Goal: Navigation & Orientation: Find specific page/section

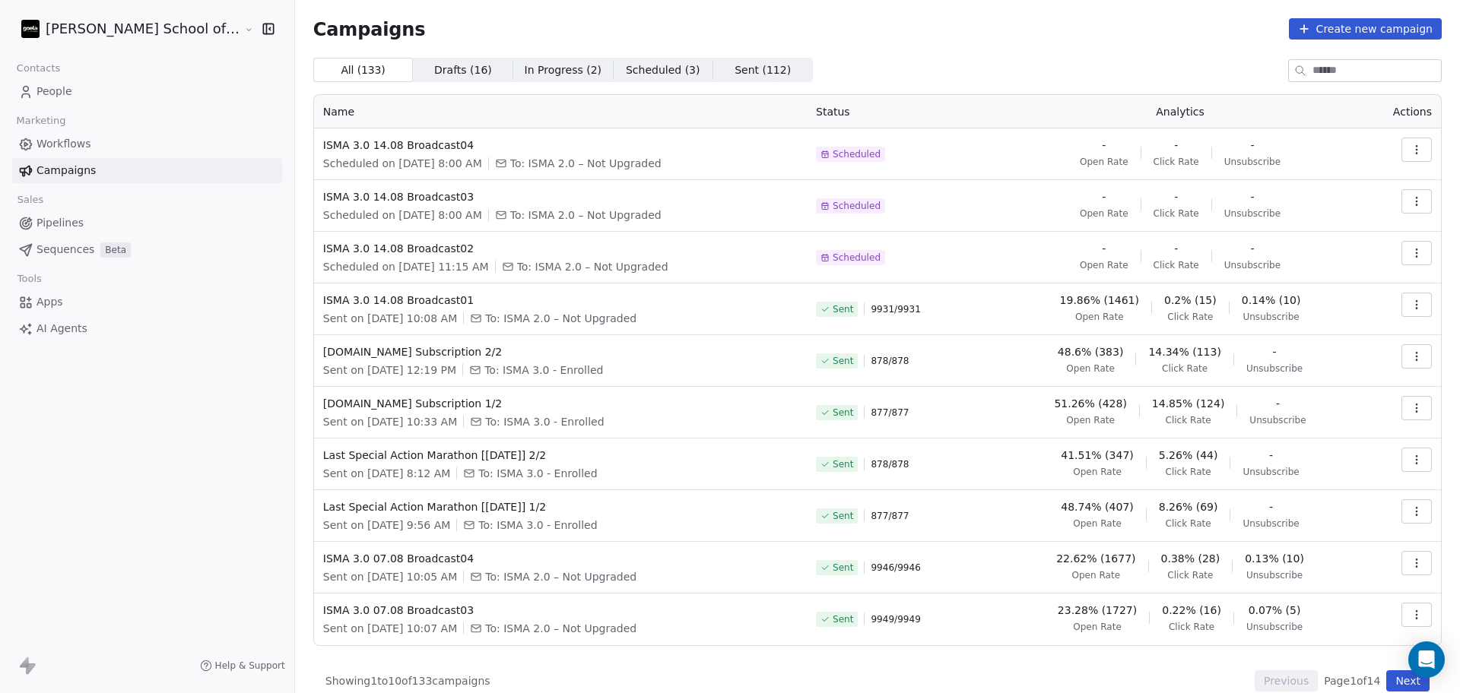
click at [139, 403] on div "Goela School of Finance LLP Contacts People Marketing Workflows Campaigns Sales…" at bounding box center [147, 346] width 294 height 693
click at [947, 692] on div "Campaigns Create new campaign All ( 133 ) All ( 133 ) Drafts ( 16 ) Drafts ( 16…" at bounding box center [877, 355] width 1165 height 710
